Goal: Information Seeking & Learning: Learn about a topic

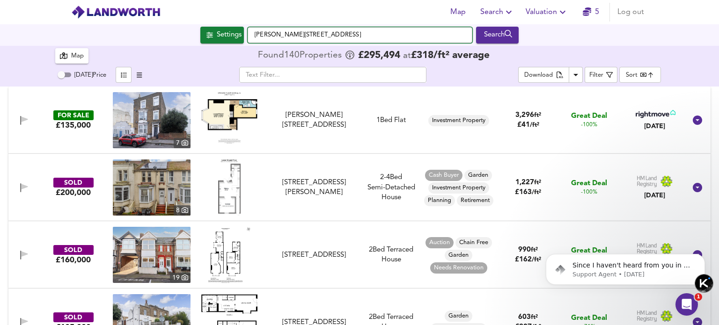
drag, startPoint x: 421, startPoint y: 35, endPoint x: 248, endPoint y: 35, distance: 173.1
click at [248, 35] on input "[PERSON_NAME][STREET_ADDRESS]" at bounding box center [359, 35] width 225 height 16
paste input "FY1 4DE"
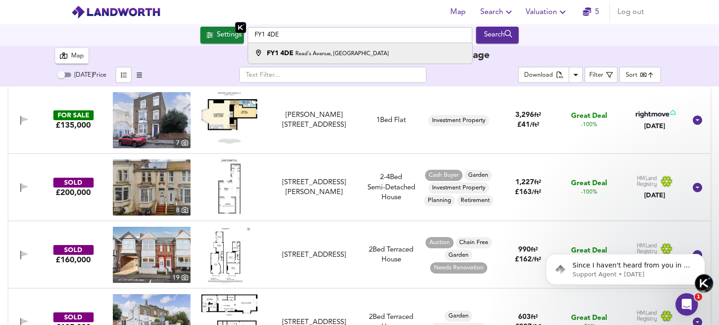
click at [327, 54] on small "Read's Avenue, [GEOGRAPHIC_DATA]" at bounding box center [341, 54] width 93 height 6
type input "Read[GEOGRAPHIC_DATA]"
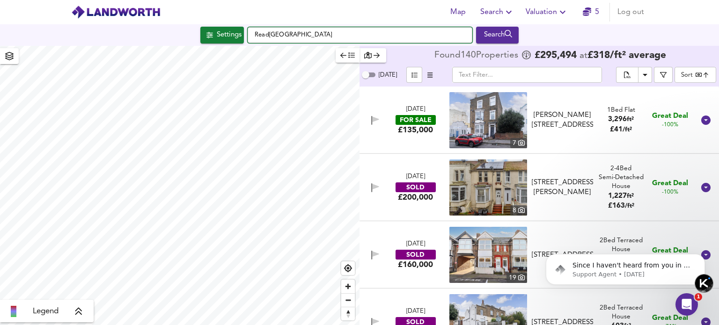
click at [255, 34] on input "Read[GEOGRAPHIC_DATA]" at bounding box center [359, 35] width 225 height 16
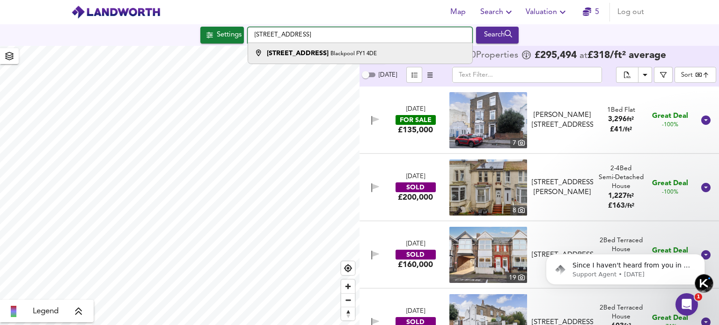
type input "[STREET_ADDRESS]"
click at [290, 56] on strong "[STREET_ADDRESS]" at bounding box center [298, 53] width 62 height 7
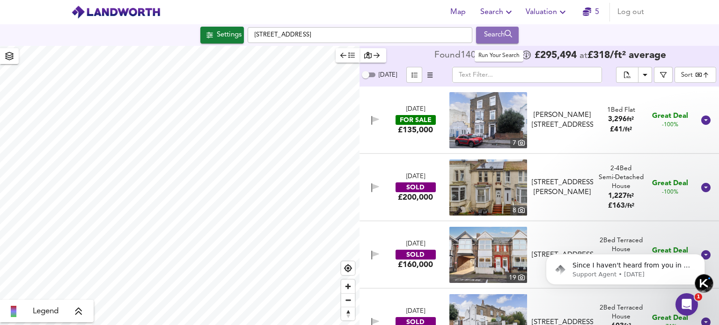
click at [488, 37] on div "Search" at bounding box center [497, 35] width 38 height 12
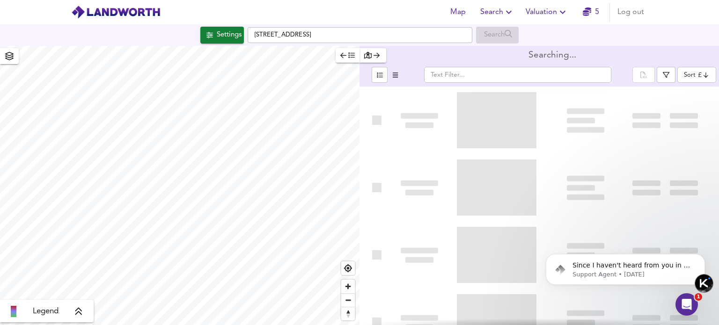
type input "bestdeal"
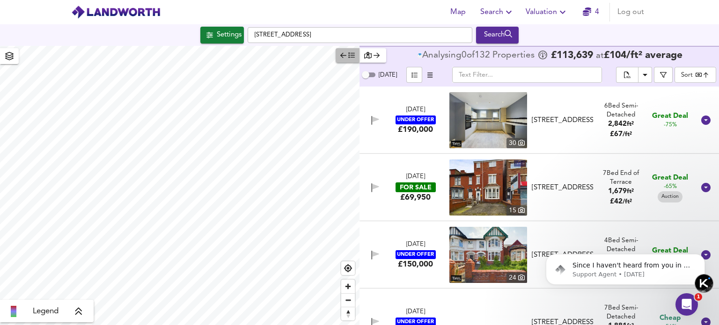
click at [342, 56] on icon "button" at bounding box center [343, 55] width 6 height 7
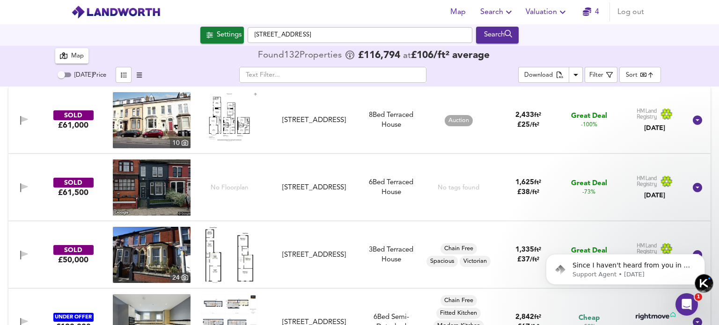
click at [148, 187] on img at bounding box center [152, 188] width 78 height 56
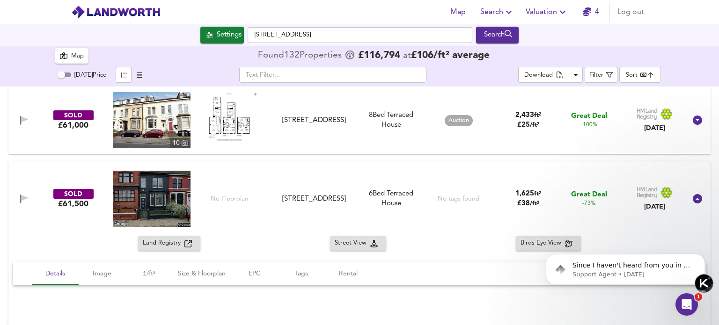
click at [447, 119] on span "Auction" at bounding box center [458, 120] width 28 height 8
type input "Auction"
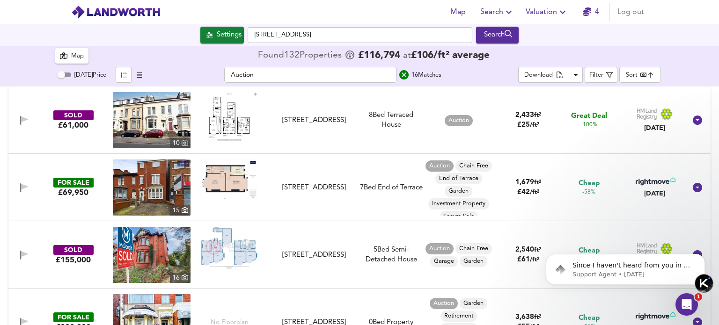
click at [388, 116] on div "8 [GEOGRAPHIC_DATA]" at bounding box center [390, 120] width 63 height 20
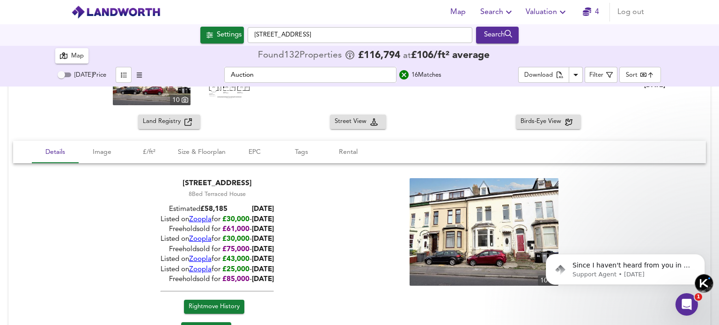
scroll to position [94, 0]
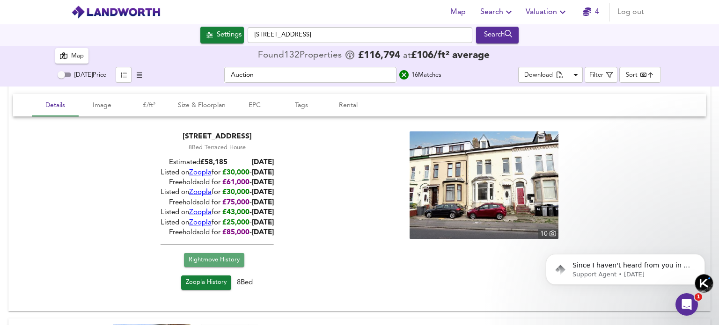
click at [220, 261] on span "Rightmove History" at bounding box center [214, 260] width 51 height 11
click at [205, 282] on span "Zoopla History" at bounding box center [206, 282] width 41 height 11
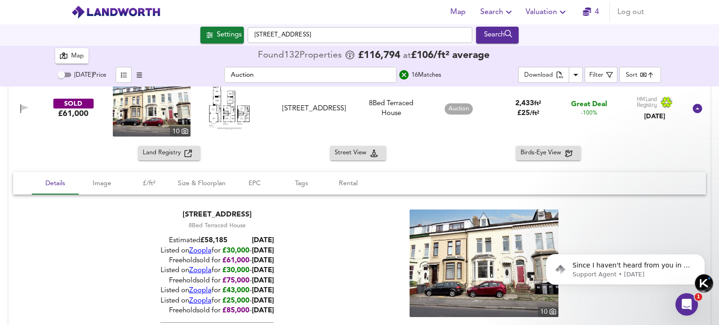
scroll to position [0, 0]
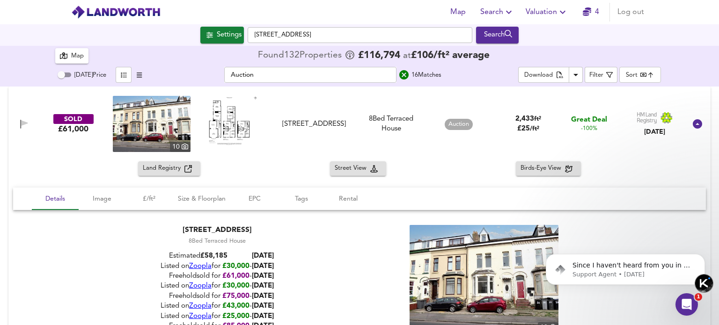
click at [226, 124] on img at bounding box center [229, 121] width 56 height 50
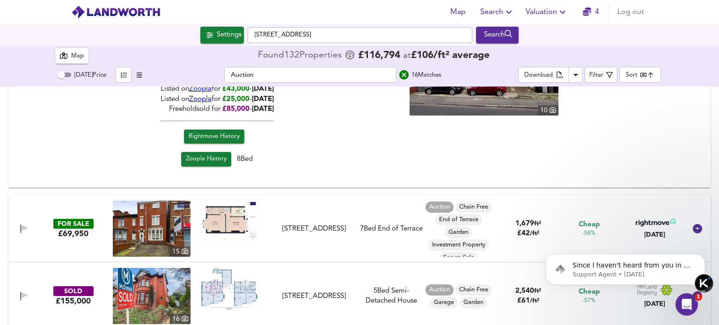
scroll to position [234, 0]
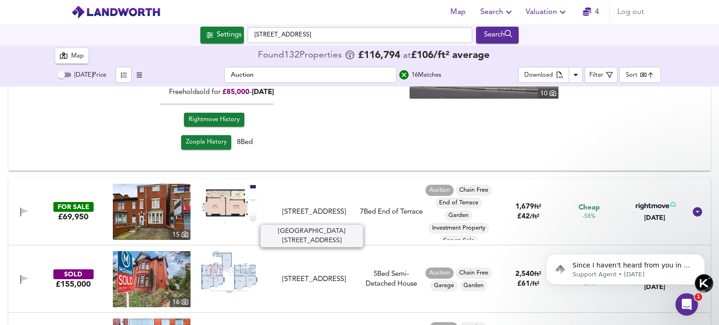
click at [327, 207] on div "[STREET_ADDRESS]" at bounding box center [314, 212] width 84 height 10
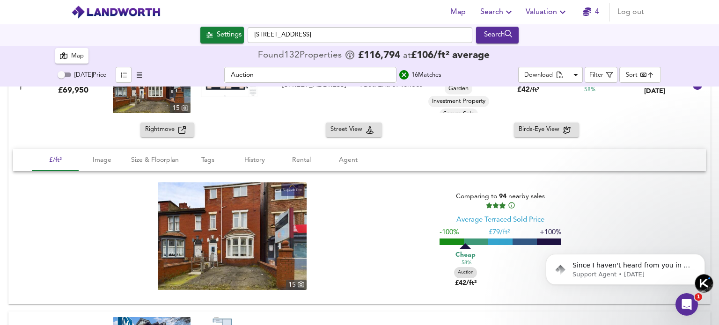
scroll to position [374, 0]
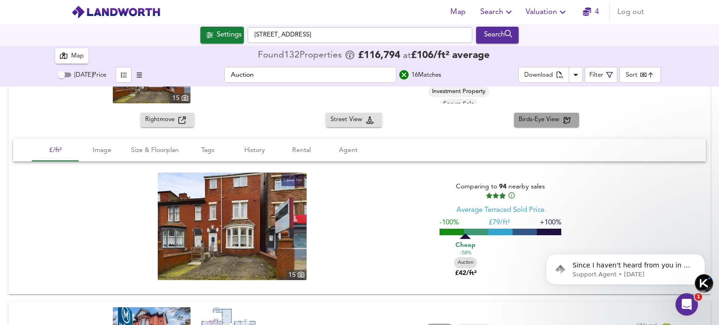
click at [548, 121] on span "Birds-Eye View" at bounding box center [540, 120] width 44 height 11
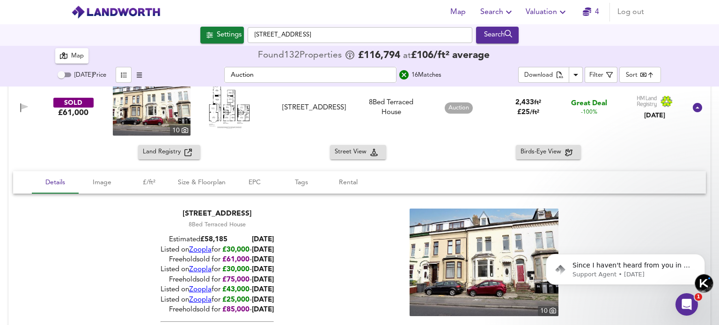
scroll to position [0, 0]
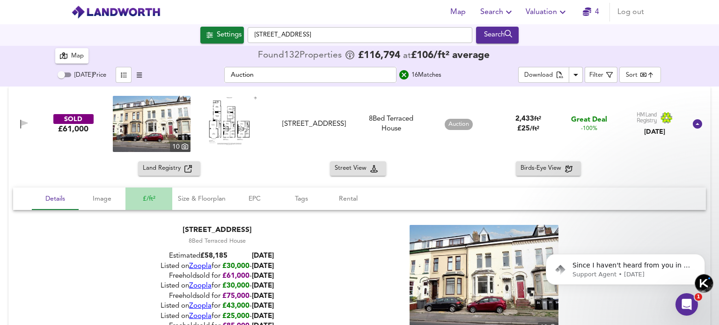
click at [148, 197] on span "£/ft²" at bounding box center [149, 199] width 36 height 12
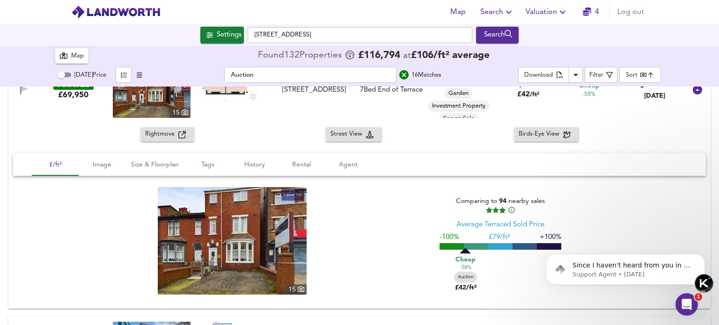
scroll to position [374, 0]
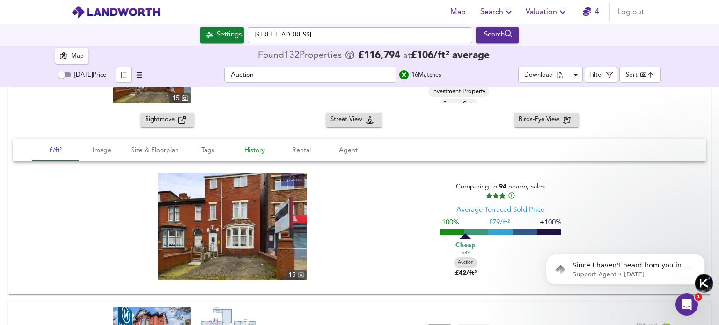
click at [257, 152] on span "History" at bounding box center [255, 151] width 36 height 12
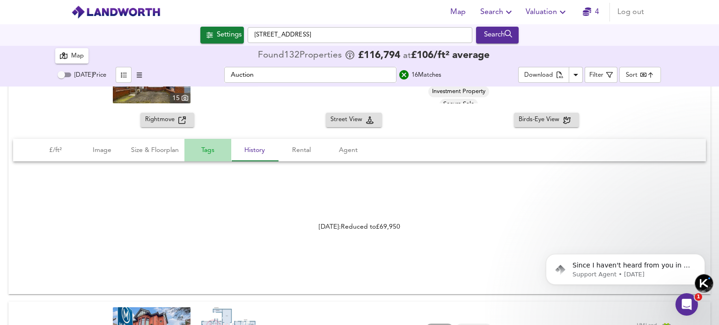
click at [205, 151] on span "Tags" at bounding box center [208, 151] width 36 height 12
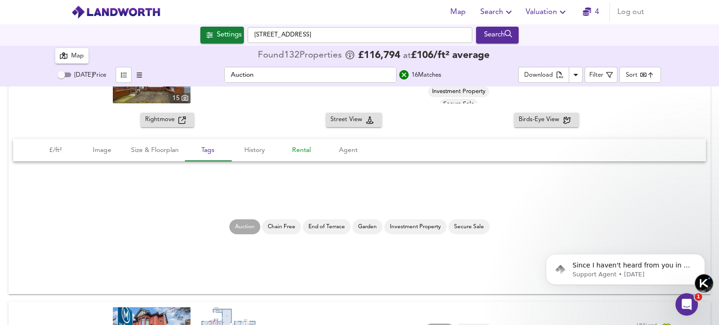
click at [304, 153] on span "Rental" at bounding box center [301, 151] width 36 height 12
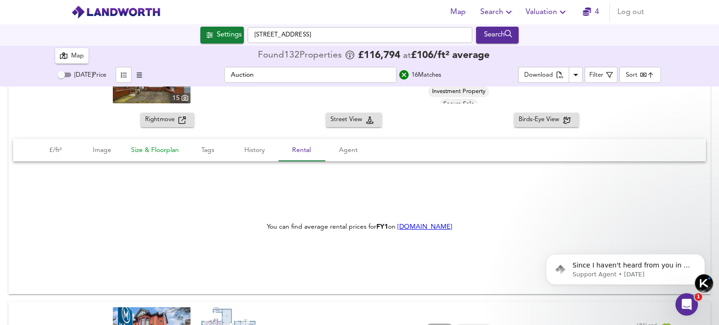
click at [166, 151] on span "Size & Floorplan" at bounding box center [155, 151] width 48 height 12
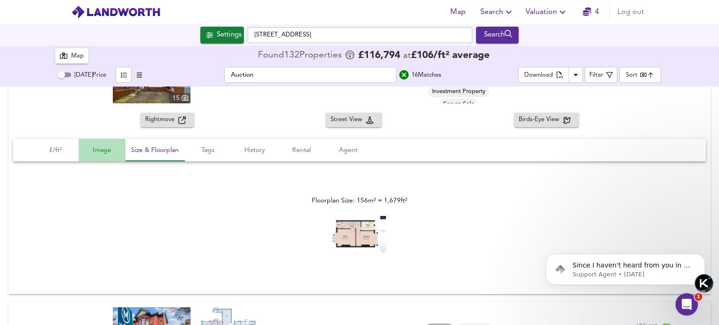
click at [101, 150] on span "Image" at bounding box center [102, 151] width 36 height 12
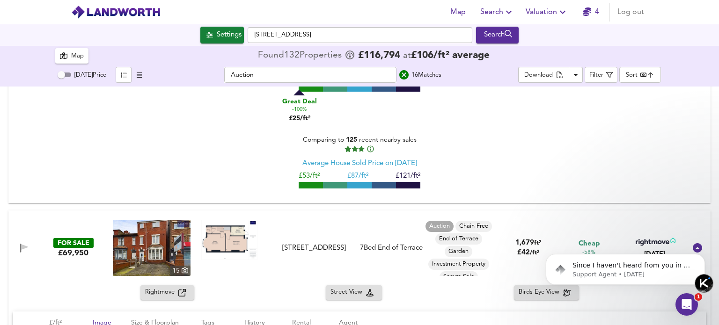
scroll to position [187, 0]
